Goal: Information Seeking & Learning: Learn about a topic

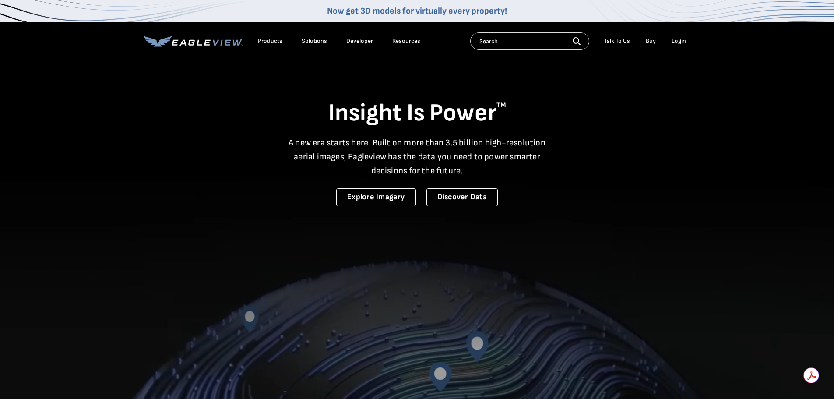
click at [683, 42] on div "Login" at bounding box center [679, 41] width 14 height 8
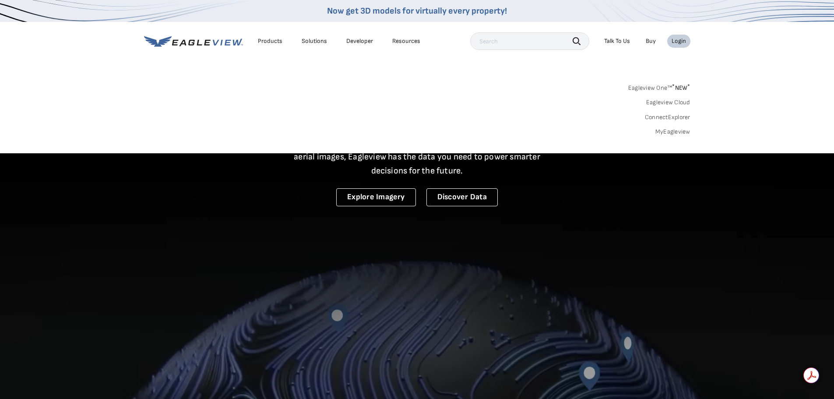
click at [683, 42] on div "Login" at bounding box center [679, 41] width 14 height 8
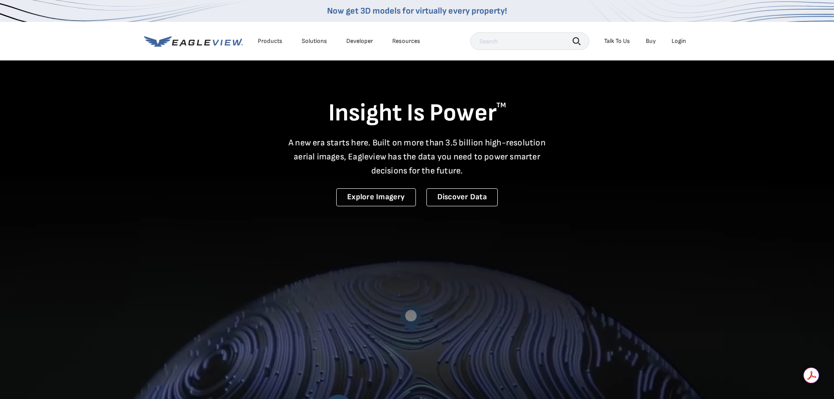
click at [683, 42] on div "Login" at bounding box center [679, 41] width 14 height 8
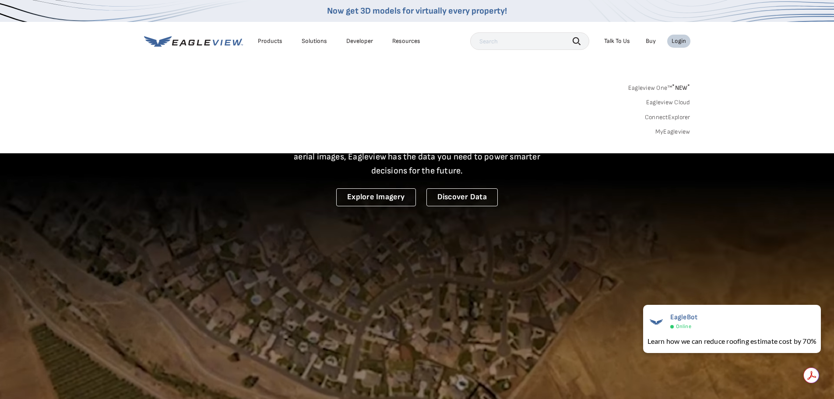
click at [681, 132] on link "MyEagleview" at bounding box center [672, 132] width 35 height 8
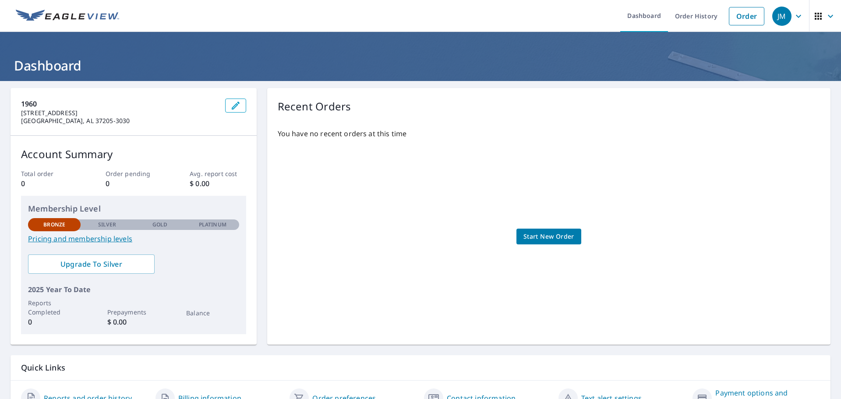
click at [83, 239] on link "Pricing and membership levels" at bounding box center [133, 238] width 211 height 11
